Goal: Task Accomplishment & Management: Use online tool/utility

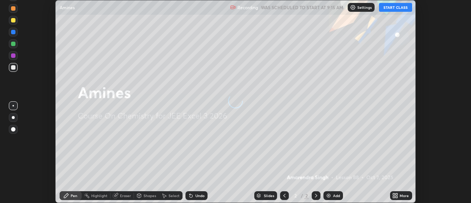
scroll to position [203, 471]
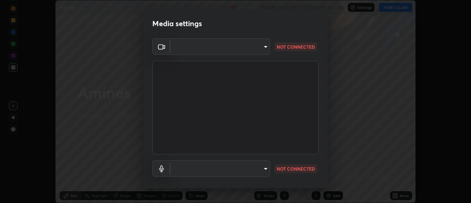
type input "f5b3656cd1dd35b39364a66cb12e0b92c55a6c1540bbf724d9531d61b52c8324"
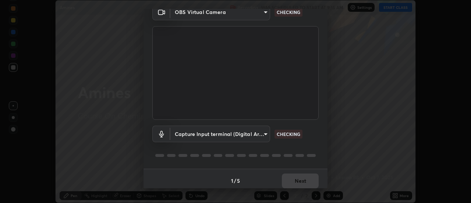
scroll to position [39, 0]
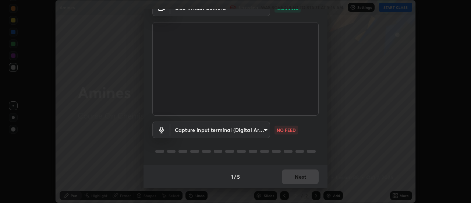
click at [265, 128] on body "Erase all Amines Recording WAS SCHEDULED TO START AT 9:15 AM Settings START CLA…" at bounding box center [235, 101] width 471 height 203
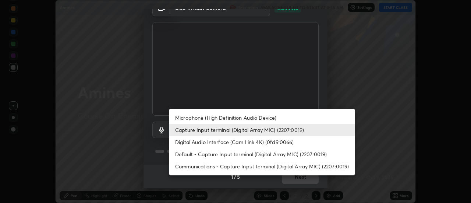
click at [264, 142] on li "Digital Audio Interface (Cam Link 4K) (0fd9:0066)" at bounding box center [262, 142] width 186 height 12
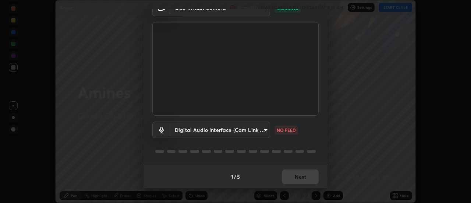
click at [264, 130] on body "Erase all Amines Recording WAS SCHEDULED TO START AT 9:15 AM Settings START CLA…" at bounding box center [235, 101] width 471 height 203
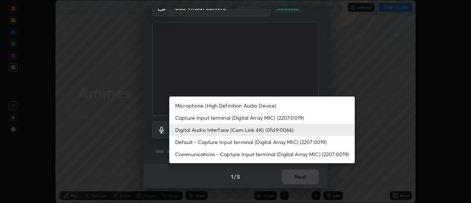
click at [271, 119] on li "Capture Input terminal (Digital Array MIC) (2207:0019)" at bounding box center [262, 118] width 186 height 12
type input "3031db552761cc04666a50e4bade62b29243ff6e7284bd13ef7f0770b1c134a8"
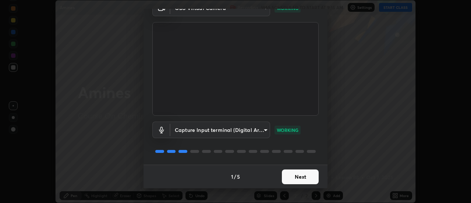
click at [308, 172] on button "Next" at bounding box center [300, 176] width 37 height 15
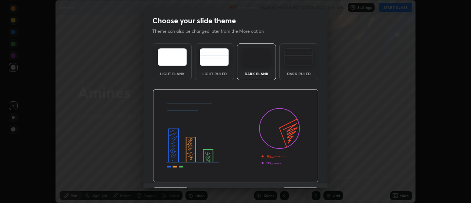
click at [313, 177] on img at bounding box center [236, 135] width 166 height 93
click at [316, 179] on img at bounding box center [236, 135] width 166 height 93
click at [319, 180] on div "Light Blank Light Ruled Dark Blank Dark Ruled" at bounding box center [236, 111] width 184 height 142
click at [310, 175] on img at bounding box center [236, 135] width 166 height 93
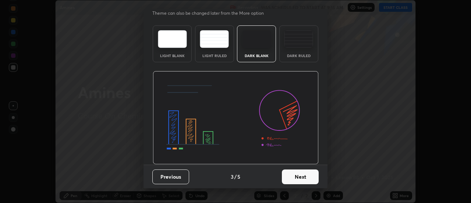
click at [312, 170] on button "Next" at bounding box center [300, 176] width 37 height 15
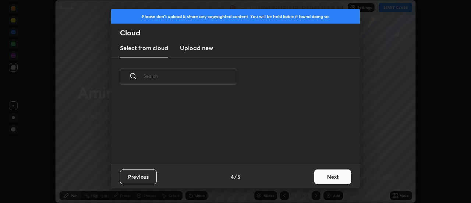
scroll to position [0, 0]
click at [315, 176] on button "Next" at bounding box center [332, 176] width 37 height 15
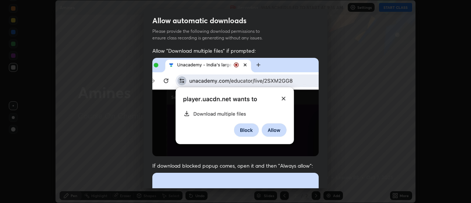
click at [328, 176] on div "Allow automatic downloads Please provide the following download permissions to …" at bounding box center [235, 101] width 471 height 203
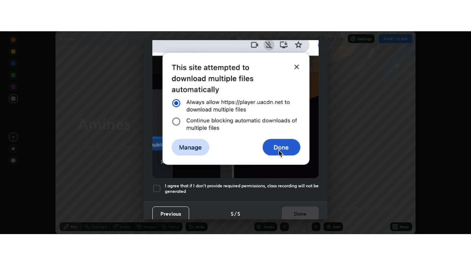
scroll to position [189, 0]
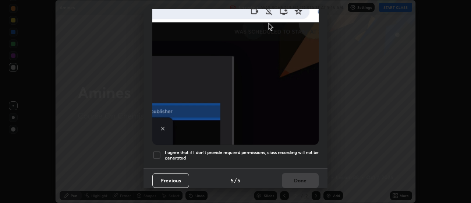
click at [308, 156] on h5 "I agree that if I don't provide required permissions, class recording will not …" at bounding box center [242, 154] width 154 height 11
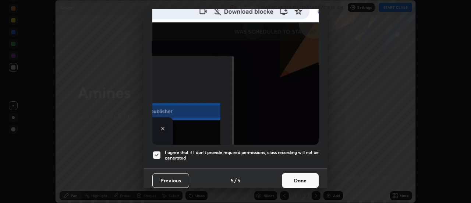
click at [313, 180] on button "Done" at bounding box center [300, 180] width 37 height 15
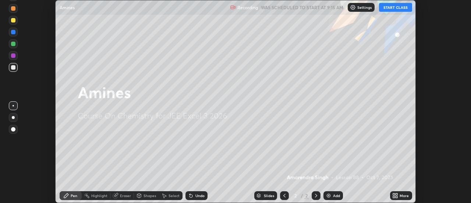
click at [399, 197] on div "More" at bounding box center [401, 195] width 22 height 9
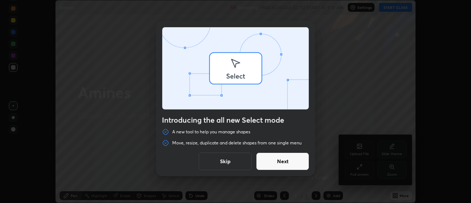
click at [361, 170] on div "Introducing the all new Select mode A new tool to help you manage shapes Move, …" at bounding box center [235, 101] width 471 height 203
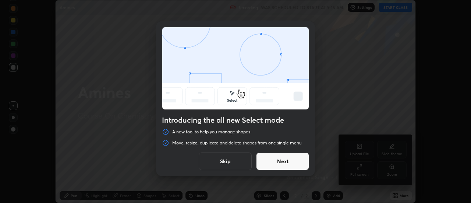
click at [297, 169] on button "Next" at bounding box center [282, 161] width 53 height 18
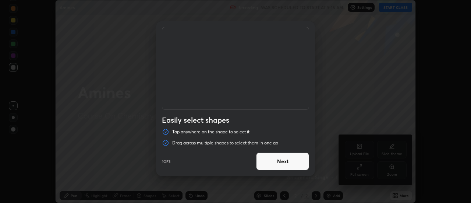
click at [301, 162] on button "Next" at bounding box center [282, 161] width 53 height 18
click at [303, 160] on button "Next" at bounding box center [282, 161] width 53 height 18
click at [303, 160] on button "Done" at bounding box center [282, 161] width 53 height 18
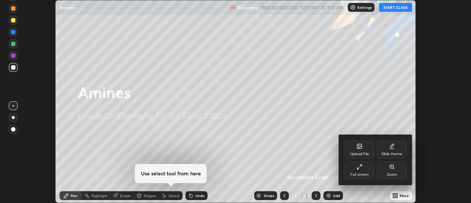
click at [363, 170] on div "Full screen" at bounding box center [359, 170] width 29 height 18
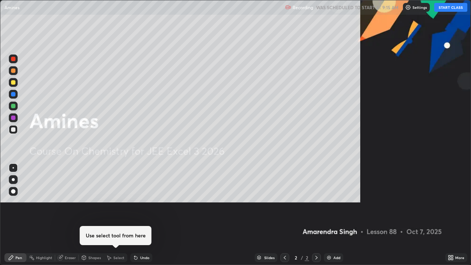
scroll to position [265, 471]
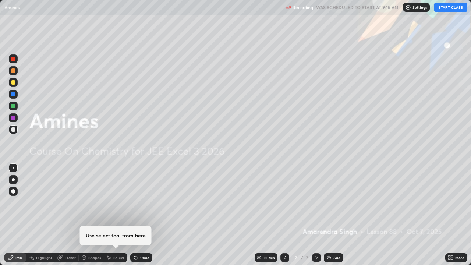
click at [439, 8] on button "START CLASS" at bounding box center [450, 7] width 33 height 9
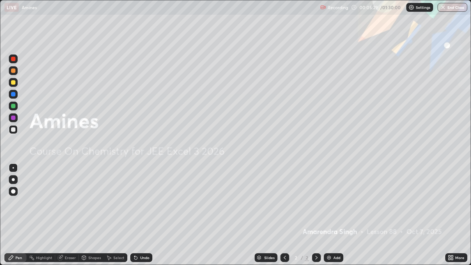
click at [335, 202] on div "Add" at bounding box center [334, 257] width 20 height 9
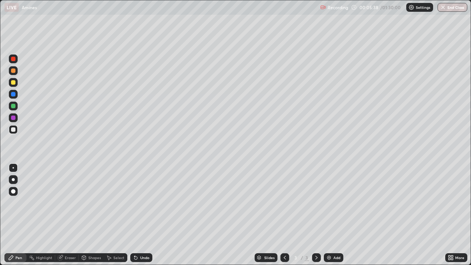
click at [14, 59] on div at bounding box center [13, 59] width 4 height 4
click at [13, 82] on div at bounding box center [13, 82] width 4 height 4
click at [9, 119] on div at bounding box center [13, 117] width 9 height 9
click at [11, 97] on div at bounding box center [13, 94] width 9 height 9
click at [14, 130] on div at bounding box center [13, 129] width 4 height 4
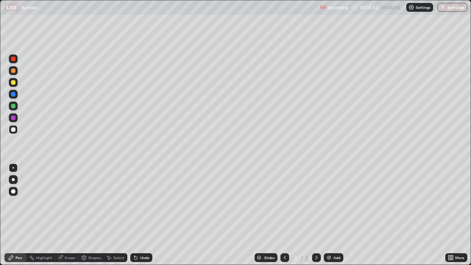
click at [328, 202] on img at bounding box center [329, 258] width 6 height 6
click at [15, 61] on div at bounding box center [13, 58] width 9 height 9
click at [13, 83] on div at bounding box center [13, 82] width 4 height 4
click at [140, 202] on div "Undo" at bounding box center [144, 258] width 9 height 4
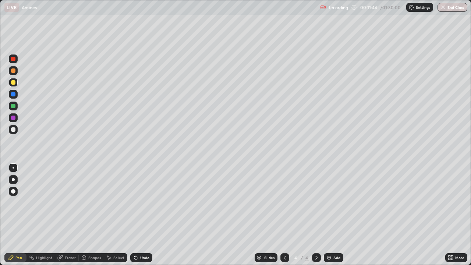
click at [10, 117] on div at bounding box center [13, 117] width 9 height 9
click at [14, 83] on div at bounding box center [13, 82] width 4 height 4
click at [70, 202] on div "Eraser" at bounding box center [70, 258] width 11 height 4
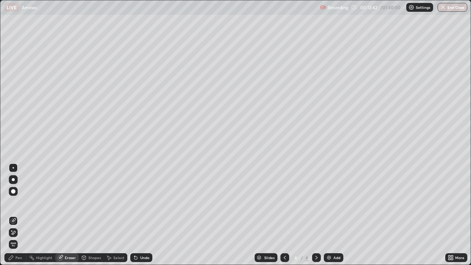
click at [18, 202] on div "Pen" at bounding box center [15, 257] width 22 height 9
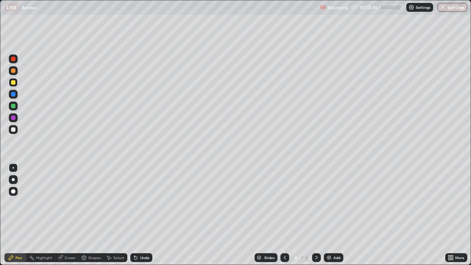
click at [15, 131] on div at bounding box center [13, 129] width 4 height 4
click at [331, 202] on img at bounding box center [329, 258] width 6 height 6
click at [12, 118] on div at bounding box center [13, 118] width 4 height 4
click at [10, 94] on div at bounding box center [13, 94] width 9 height 9
click at [139, 202] on div "Undo" at bounding box center [141, 257] width 22 height 9
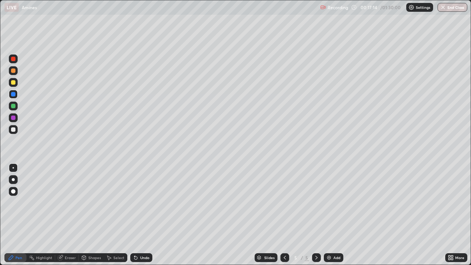
click at [140, 202] on div "Undo" at bounding box center [141, 257] width 22 height 9
click at [139, 202] on div "Undo" at bounding box center [141, 257] width 22 height 9
click at [138, 202] on div "Undo" at bounding box center [141, 257] width 22 height 9
click at [140, 202] on div "Undo" at bounding box center [141, 257] width 22 height 9
click at [14, 130] on div at bounding box center [13, 129] width 4 height 4
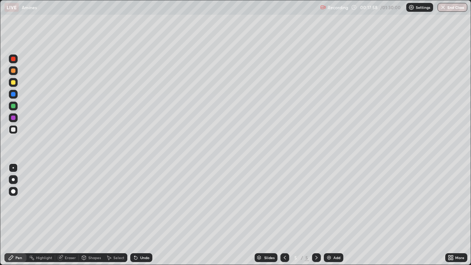
click at [12, 106] on div at bounding box center [13, 106] width 4 height 4
click at [14, 94] on div at bounding box center [13, 94] width 4 height 4
click at [16, 69] on div at bounding box center [13, 70] width 9 height 9
click at [13, 59] on div at bounding box center [13, 59] width 4 height 4
click at [10, 119] on div at bounding box center [13, 117] width 9 height 9
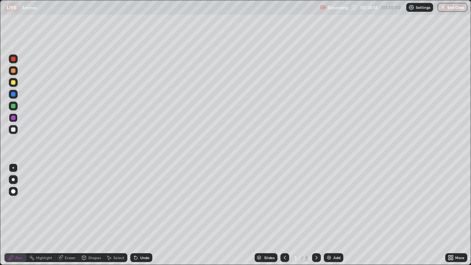
click at [330, 202] on img at bounding box center [329, 258] width 6 height 6
click at [15, 58] on div at bounding box center [13, 59] width 4 height 4
click at [10, 117] on div at bounding box center [13, 117] width 9 height 9
click at [13, 107] on div at bounding box center [13, 106] width 4 height 4
click at [13, 71] on div at bounding box center [13, 70] width 4 height 4
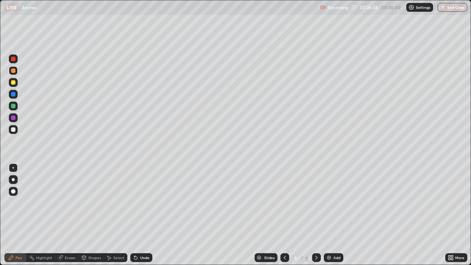
click at [10, 95] on div at bounding box center [13, 94] width 9 height 9
click at [13, 84] on div at bounding box center [13, 82] width 4 height 4
click at [332, 202] on div "Add" at bounding box center [334, 257] width 20 height 9
click at [15, 57] on div at bounding box center [13, 59] width 4 height 4
click at [14, 130] on div at bounding box center [13, 129] width 4 height 4
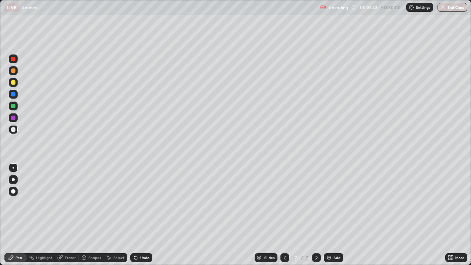
click at [13, 118] on div at bounding box center [13, 118] width 4 height 4
click at [10, 108] on div at bounding box center [13, 106] width 9 height 9
click at [10, 83] on div at bounding box center [13, 82] width 9 height 9
click at [11, 93] on div at bounding box center [13, 94] width 9 height 9
click at [329, 202] on img at bounding box center [329, 258] width 6 height 6
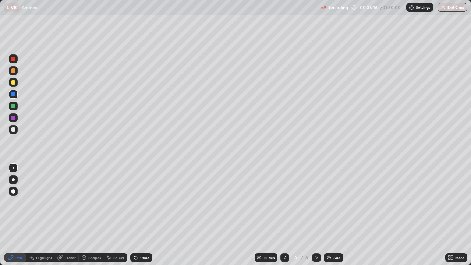
click at [11, 62] on div at bounding box center [13, 58] width 9 height 9
click at [284, 202] on icon at bounding box center [285, 258] width 6 height 6
click at [316, 202] on icon at bounding box center [317, 258] width 6 height 6
click at [13, 61] on div at bounding box center [13, 58] width 9 height 9
click at [10, 84] on div at bounding box center [13, 82] width 9 height 9
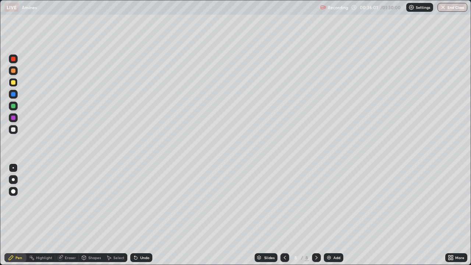
click at [17, 118] on div at bounding box center [13, 117] width 9 height 9
click at [13, 130] on div at bounding box center [13, 129] width 4 height 4
click at [17, 104] on div at bounding box center [13, 106] width 9 height 9
click at [16, 116] on div at bounding box center [13, 117] width 9 height 9
click at [15, 59] on div at bounding box center [13, 59] width 4 height 4
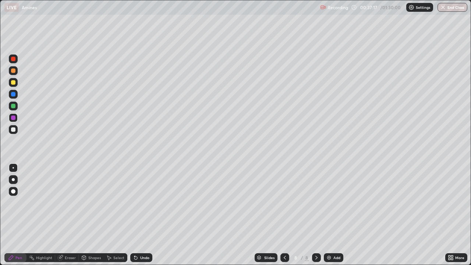
click at [15, 59] on div at bounding box center [13, 59] width 4 height 4
click at [142, 202] on div "Undo" at bounding box center [144, 258] width 9 height 4
click at [134, 202] on div "Undo" at bounding box center [141, 257] width 22 height 9
click at [138, 202] on div "Undo" at bounding box center [141, 257] width 22 height 9
click at [140, 202] on div "Undo" at bounding box center [144, 258] width 9 height 4
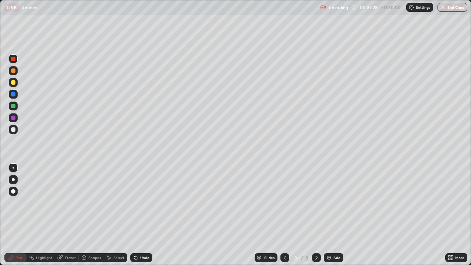
click at [140, 202] on div "Undo" at bounding box center [144, 258] width 9 height 4
click at [139, 202] on div "Undo" at bounding box center [141, 257] width 22 height 9
click at [15, 130] on div at bounding box center [13, 129] width 4 height 4
click at [329, 202] on div "Add" at bounding box center [334, 257] width 20 height 9
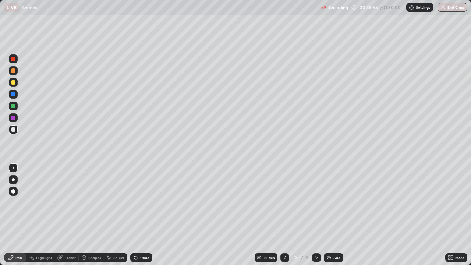
click at [13, 59] on div at bounding box center [13, 59] width 4 height 4
click at [14, 83] on div at bounding box center [13, 82] width 4 height 4
click at [284, 202] on icon at bounding box center [285, 258] width 6 height 6
click at [315, 202] on icon at bounding box center [317, 258] width 6 height 6
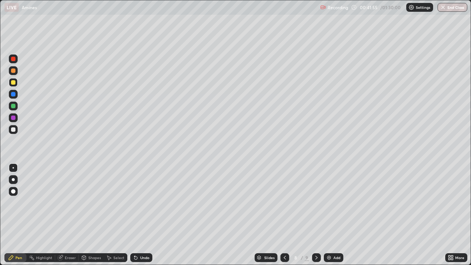
click at [315, 202] on icon at bounding box center [317, 258] width 6 height 6
click at [14, 128] on div at bounding box center [13, 129] width 4 height 4
click at [329, 202] on img at bounding box center [329, 258] width 6 height 6
click at [15, 59] on div at bounding box center [13, 59] width 4 height 4
click at [281, 202] on div at bounding box center [284, 257] width 9 height 9
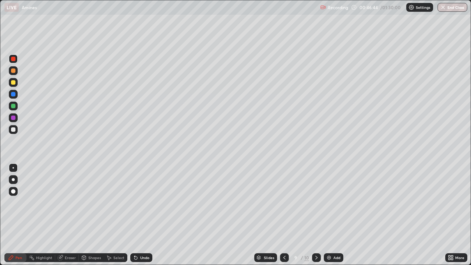
click at [280, 202] on div at bounding box center [284, 257] width 9 height 9
click at [284, 202] on icon at bounding box center [285, 258] width 6 height 6
click at [312, 202] on div at bounding box center [316, 257] width 9 height 15
click at [319, 202] on div at bounding box center [316, 257] width 9 height 9
click at [320, 202] on div at bounding box center [316, 257] width 9 height 9
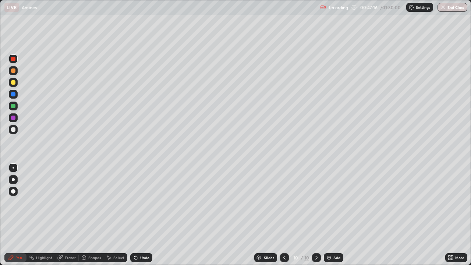
click at [13, 121] on div at bounding box center [13, 117] width 9 height 9
click at [12, 107] on div at bounding box center [13, 106] width 4 height 4
click at [10, 82] on div at bounding box center [13, 82] width 9 height 9
click at [10, 106] on div at bounding box center [13, 106] width 9 height 9
click at [12, 95] on div at bounding box center [13, 94] width 4 height 4
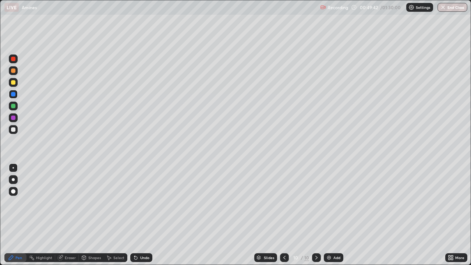
click at [136, 202] on icon at bounding box center [135, 258] width 3 height 3
click at [63, 202] on div "Eraser" at bounding box center [67, 257] width 24 height 9
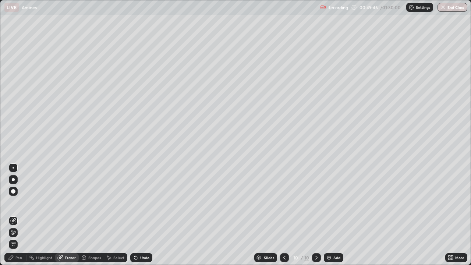
click at [15, 202] on div "Pen" at bounding box center [18, 258] width 7 height 4
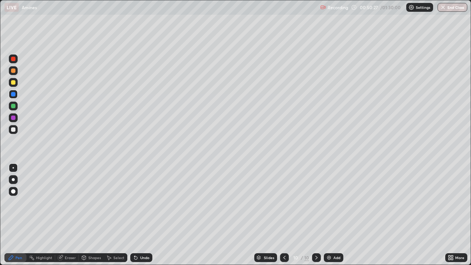
click at [14, 119] on div at bounding box center [13, 118] width 4 height 4
click at [14, 106] on div at bounding box center [13, 106] width 4 height 4
click at [13, 82] on div at bounding box center [13, 82] width 4 height 4
click at [9, 128] on div at bounding box center [13, 129] width 9 height 9
click at [14, 109] on div at bounding box center [13, 106] width 9 height 9
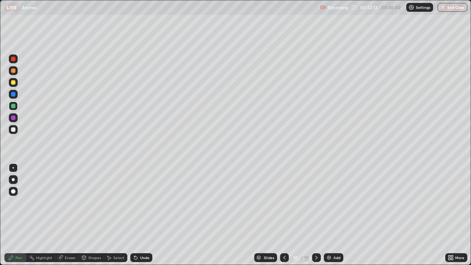
click at [13, 131] on div at bounding box center [13, 129] width 4 height 4
click at [13, 117] on div at bounding box center [13, 118] width 4 height 4
click at [13, 116] on div at bounding box center [13, 118] width 4 height 4
click at [136, 202] on div "Undo" at bounding box center [141, 257] width 22 height 9
click at [14, 71] on div at bounding box center [13, 70] width 4 height 4
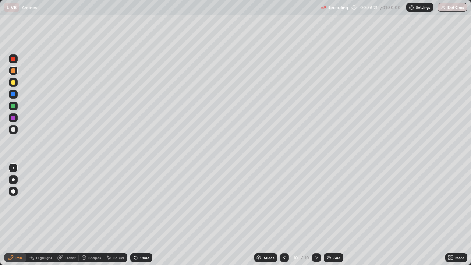
click at [335, 202] on div "Add" at bounding box center [336, 258] width 7 height 4
click at [11, 84] on div at bounding box center [13, 82] width 4 height 4
click at [12, 107] on div at bounding box center [13, 106] width 4 height 4
click at [13, 107] on div at bounding box center [13, 106] width 4 height 4
click at [276, 202] on div "Slides" at bounding box center [266, 257] width 23 height 9
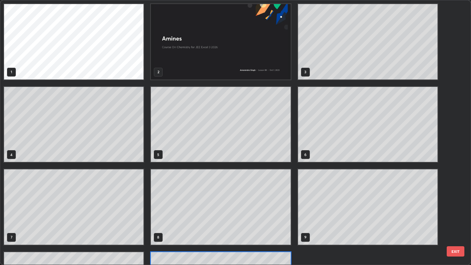
scroll to position [262, 467]
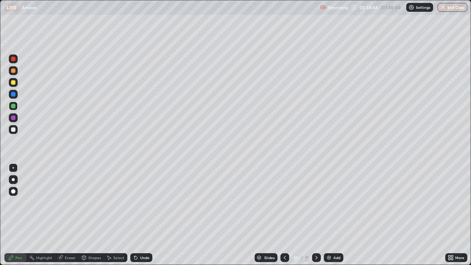
click at [317, 202] on div at bounding box center [316, 257] width 9 height 9
click at [284, 202] on icon at bounding box center [285, 258] width 6 height 6
click at [315, 202] on icon at bounding box center [317, 258] width 6 height 6
click at [15, 127] on div at bounding box center [13, 129] width 9 height 9
click at [13, 80] on div at bounding box center [13, 82] width 9 height 9
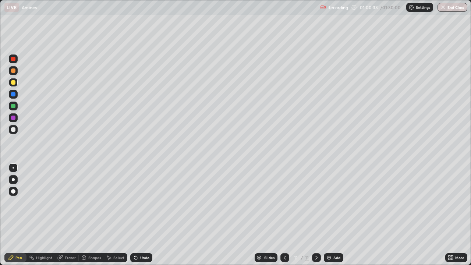
click at [14, 68] on div at bounding box center [13, 70] width 9 height 9
click at [11, 94] on div at bounding box center [13, 94] width 4 height 4
click at [10, 106] on div at bounding box center [13, 106] width 9 height 9
click at [333, 202] on div "Add" at bounding box center [334, 257] width 20 height 9
click at [14, 59] on div at bounding box center [13, 59] width 4 height 4
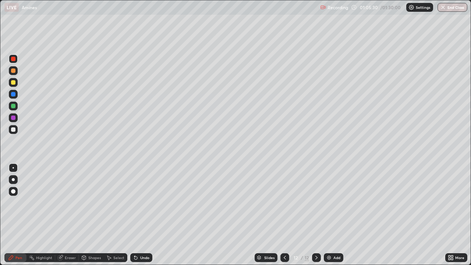
click at [14, 117] on div at bounding box center [13, 118] width 4 height 4
click at [14, 130] on div at bounding box center [13, 129] width 4 height 4
click at [147, 202] on div "Undo" at bounding box center [144, 258] width 9 height 4
click at [67, 202] on div "Eraser" at bounding box center [70, 258] width 11 height 4
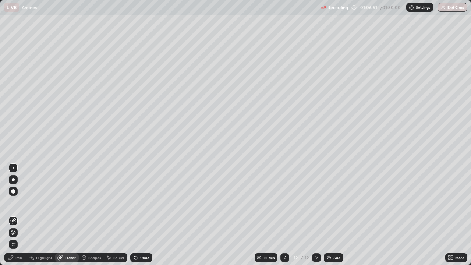
click at [17, 202] on div "Pen" at bounding box center [18, 258] width 7 height 4
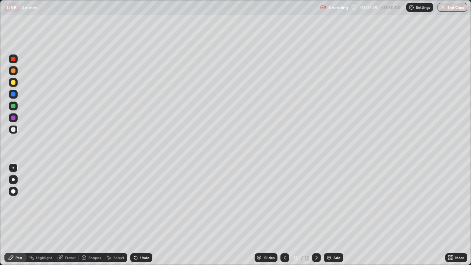
click at [14, 118] on div at bounding box center [13, 118] width 4 height 4
click at [10, 128] on div at bounding box center [13, 129] width 9 height 9
click at [9, 105] on div at bounding box center [13, 106] width 9 height 9
click at [331, 202] on div "Add" at bounding box center [334, 257] width 20 height 9
click at [13, 58] on div at bounding box center [13, 59] width 4 height 4
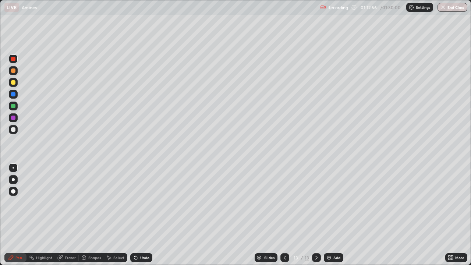
click at [14, 82] on div at bounding box center [13, 82] width 4 height 4
click at [144, 202] on div "Undo" at bounding box center [144, 258] width 9 height 4
click at [144, 202] on div "Undo" at bounding box center [141, 257] width 22 height 9
click at [14, 106] on div at bounding box center [13, 106] width 4 height 4
click at [13, 118] on div at bounding box center [13, 118] width 4 height 4
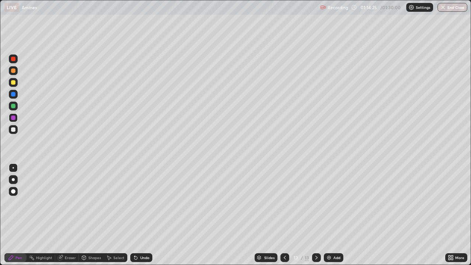
click at [10, 103] on div at bounding box center [13, 106] width 9 height 9
click at [284, 202] on icon at bounding box center [285, 258] width 6 height 6
click at [316, 202] on icon at bounding box center [317, 258] width 6 height 6
click at [13, 126] on div at bounding box center [13, 129] width 9 height 9
click at [16, 96] on div at bounding box center [13, 94] width 9 height 9
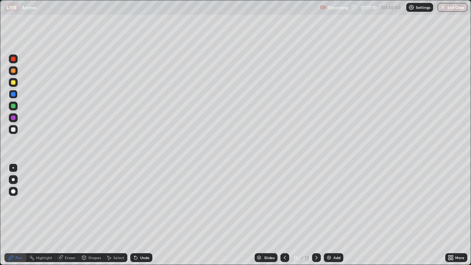
click at [16, 131] on div at bounding box center [13, 129] width 9 height 9
click at [456, 6] on button "End Class" at bounding box center [453, 7] width 30 height 9
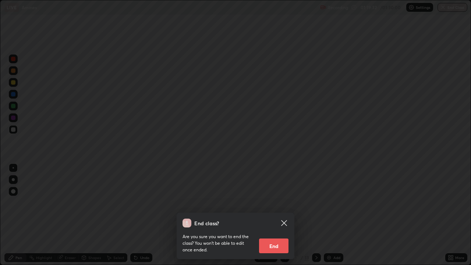
click at [276, 202] on button "End" at bounding box center [273, 246] width 29 height 15
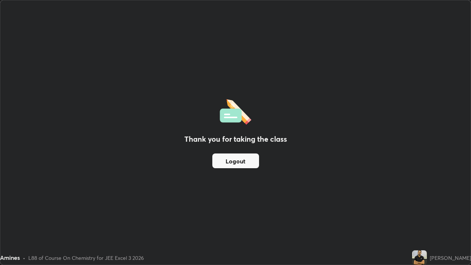
click at [233, 162] on button "Logout" at bounding box center [235, 160] width 47 height 15
